Goal: Task Accomplishment & Management: Use online tool/utility

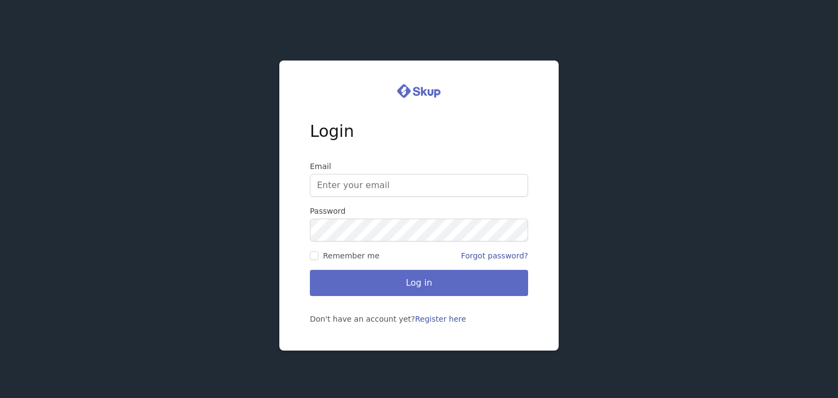
type input "[EMAIL_ADDRESS][DOMAIN_NAME]"
click at [363, 291] on button "Log in" at bounding box center [419, 283] width 218 height 26
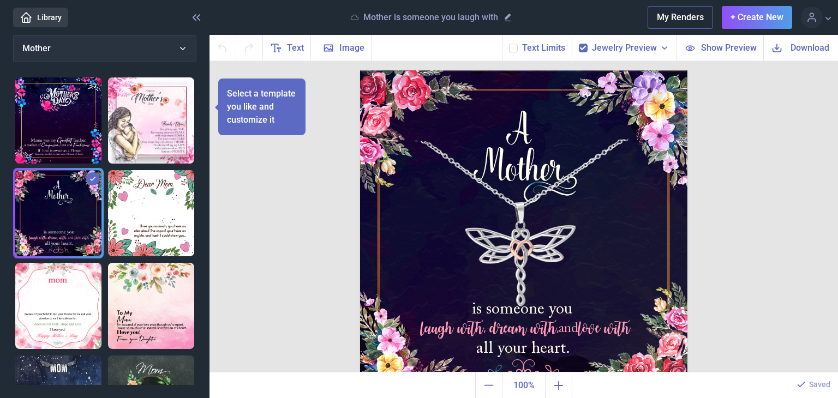
scroll to position [53, 0]
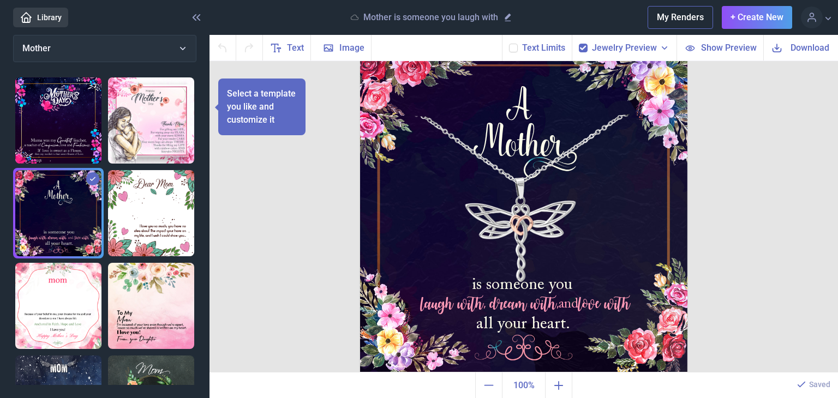
click at [129, 299] on img at bounding box center [151, 306] width 86 height 86
checkbox input "false"
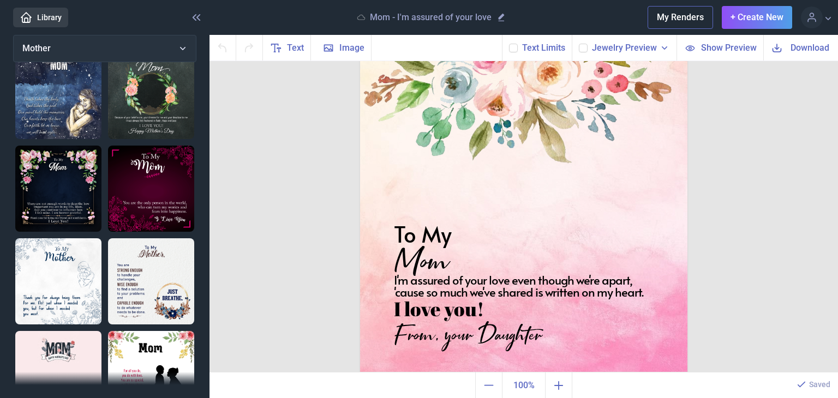
scroll to position [327, 0]
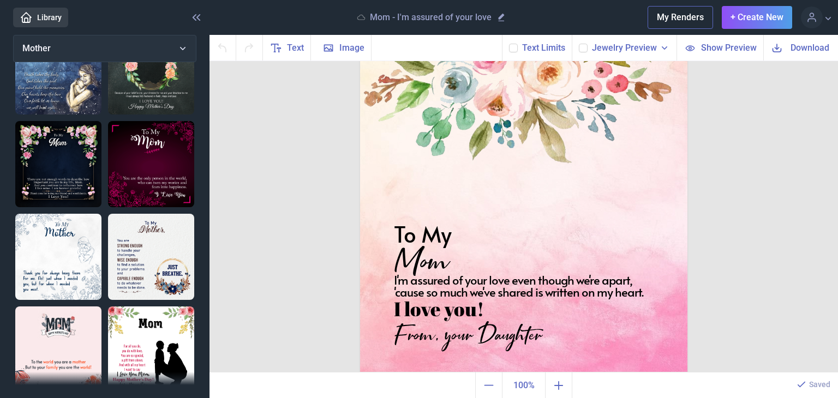
click at [142, 249] on img at bounding box center [151, 257] width 86 height 86
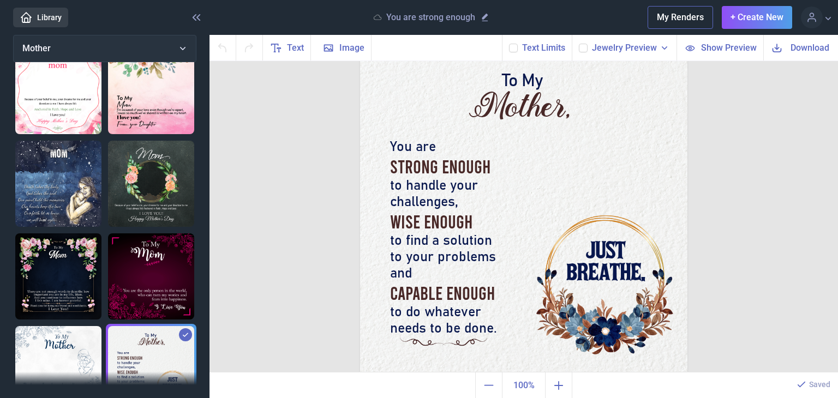
scroll to position [0, 0]
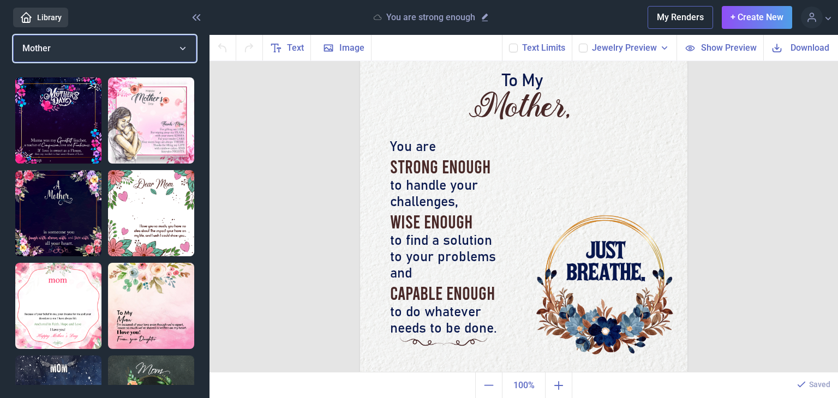
click at [189, 52] on button "Mother" at bounding box center [104, 48] width 183 height 27
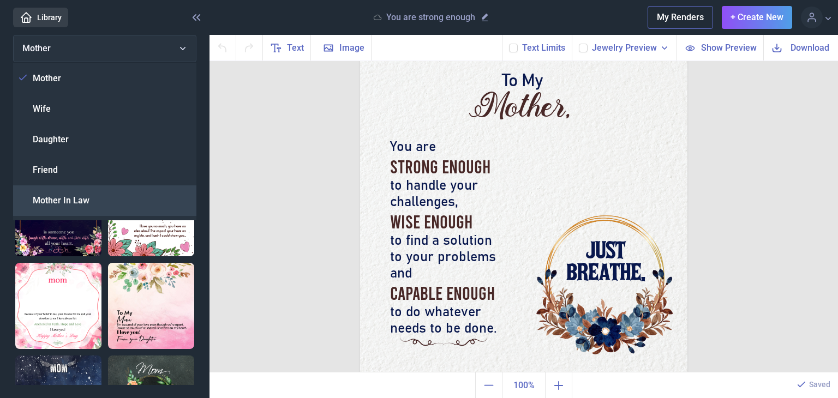
click at [66, 199] on span "Mother In Law" at bounding box center [61, 200] width 57 height 13
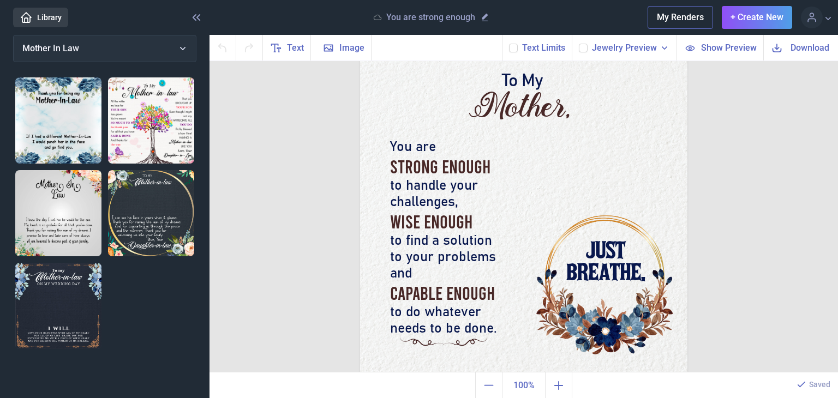
click at [76, 210] on img at bounding box center [58, 213] width 86 height 86
